Goal: Transaction & Acquisition: Purchase product/service

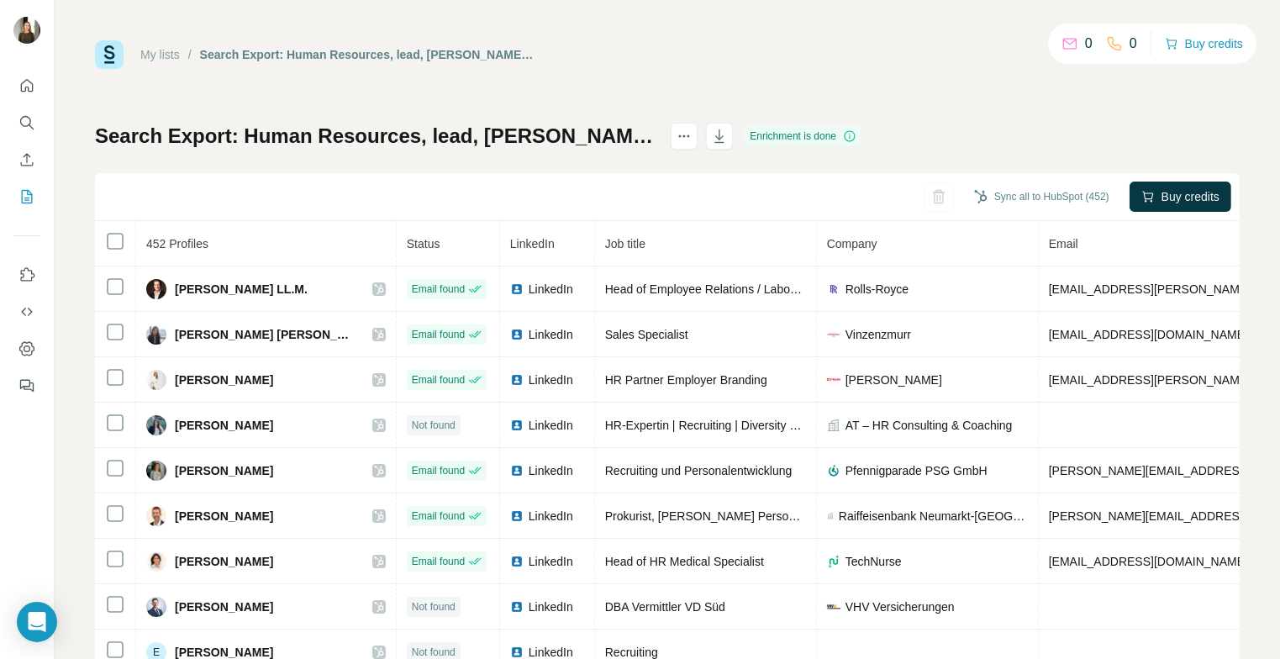
scroll to position [504, 0]
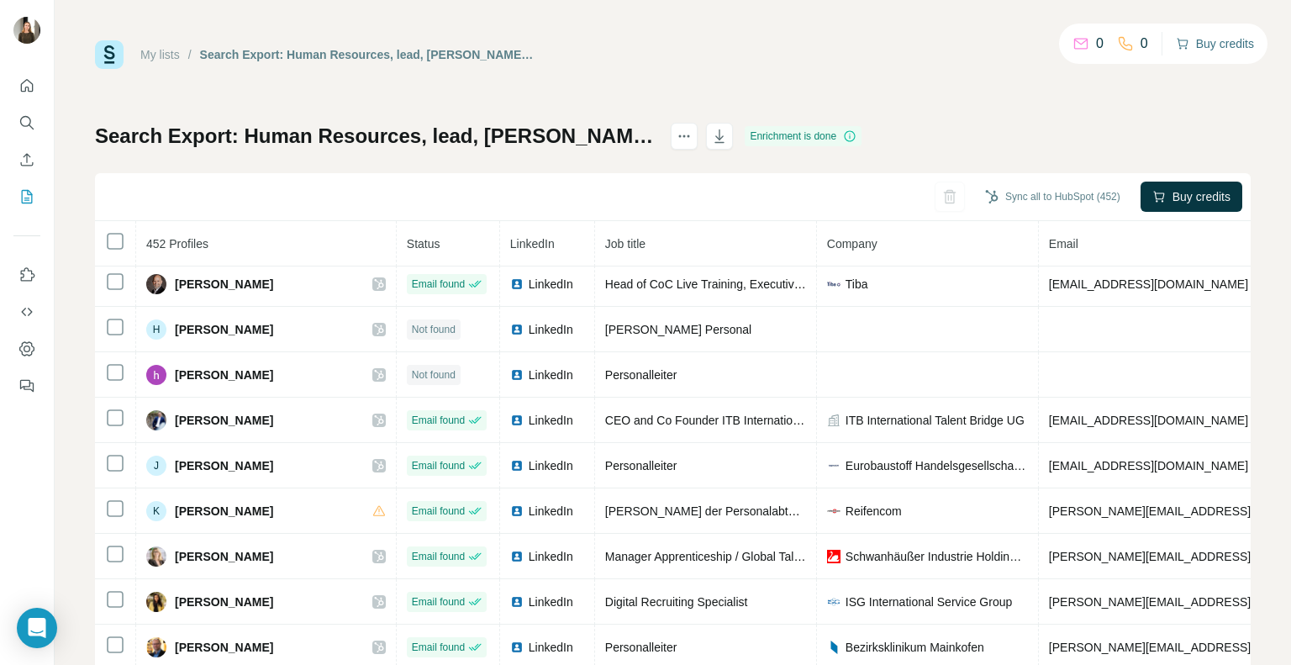
click at [1238, 38] on button "Buy credits" at bounding box center [1214, 44] width 78 height 24
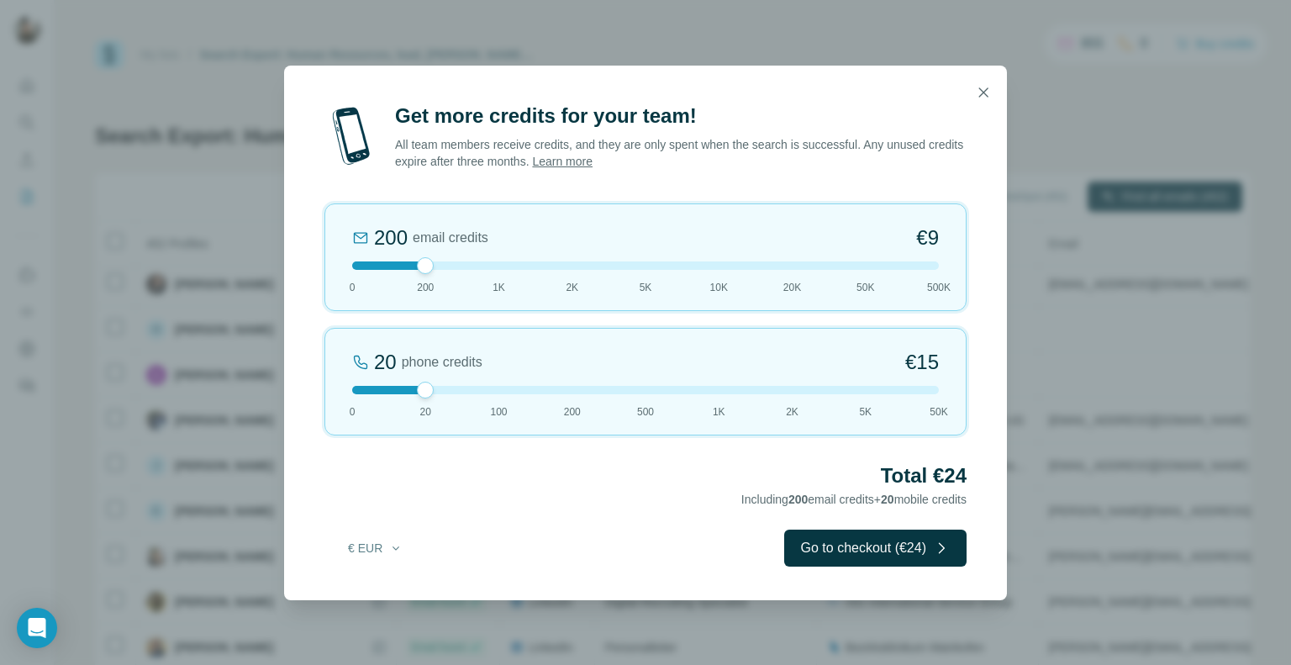
click at [585, 386] on div at bounding box center [645, 390] width 586 height 8
click at [638, 382] on div "200 phone credits 5% Discount €137 0 20 100 200 500 1K 2K 5K 50K" at bounding box center [645, 382] width 642 height 108
click at [571, 389] on div at bounding box center [645, 390] width 586 height 8
click at [783, 386] on div at bounding box center [645, 390] width 586 height 8
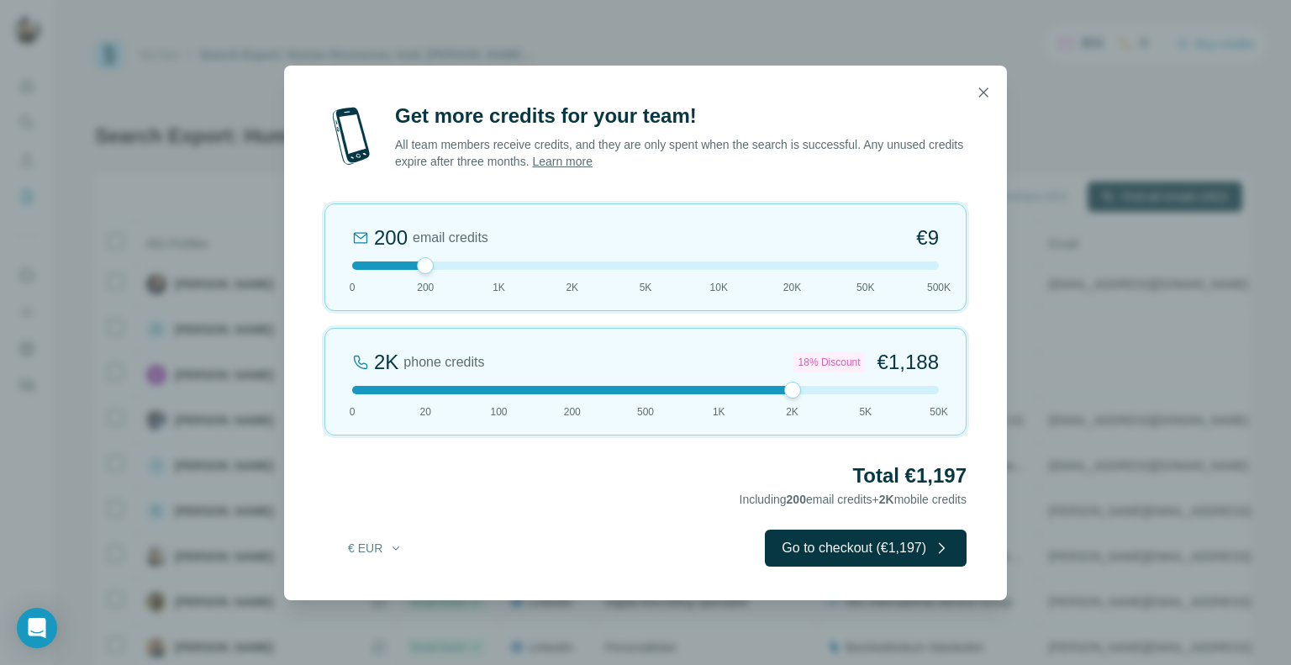
click at [858, 395] on div "2K phone credits 18% Discount €1,188 0 20 100 200 500 1K 2K 5K 50K" at bounding box center [645, 382] width 642 height 108
click at [348, 267] on div "200 email credits €9 0 200 1K 2K 5K 10K 20K 50K 500K" at bounding box center [645, 257] width 642 height 108
click at [930, 565] on button "Go to checkout (€2,700)" at bounding box center [866, 547] width 202 height 37
